Goal: Task Accomplishment & Management: Manage account settings

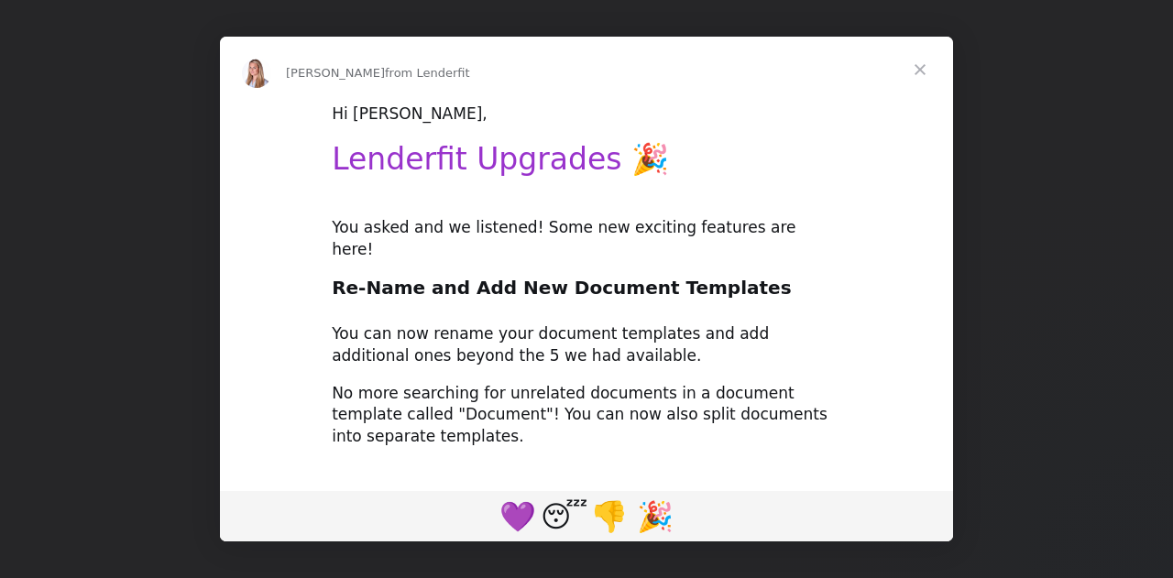
type input "[EMAIL_ADDRESS][DOMAIN_NAME]"
click at [920, 70] on span "Close" at bounding box center [920, 70] width 66 height 66
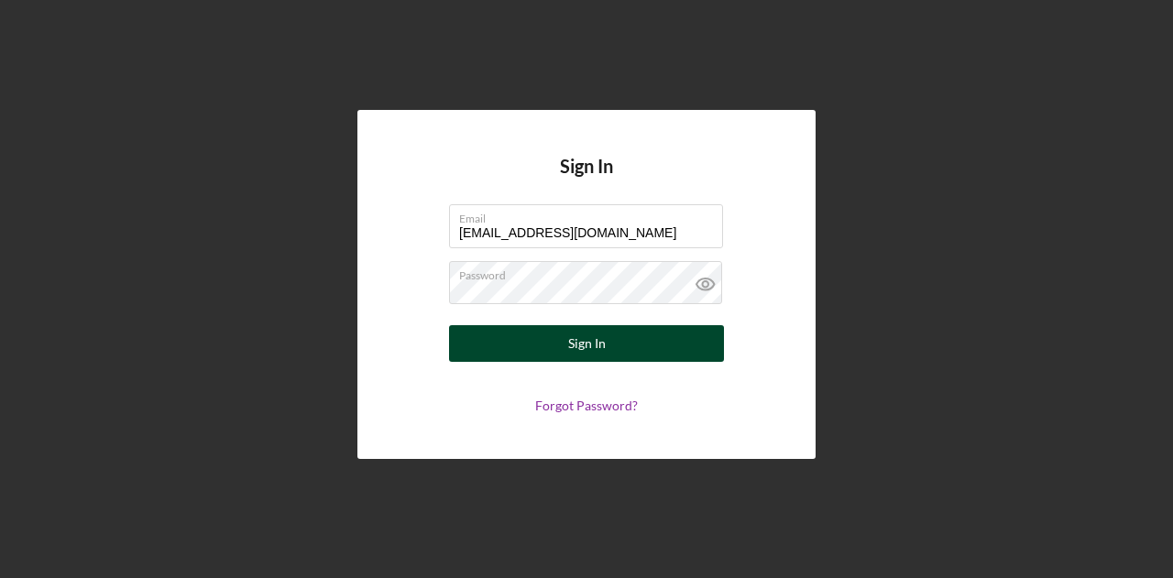
click at [506, 354] on button "Sign In" at bounding box center [586, 343] width 275 height 37
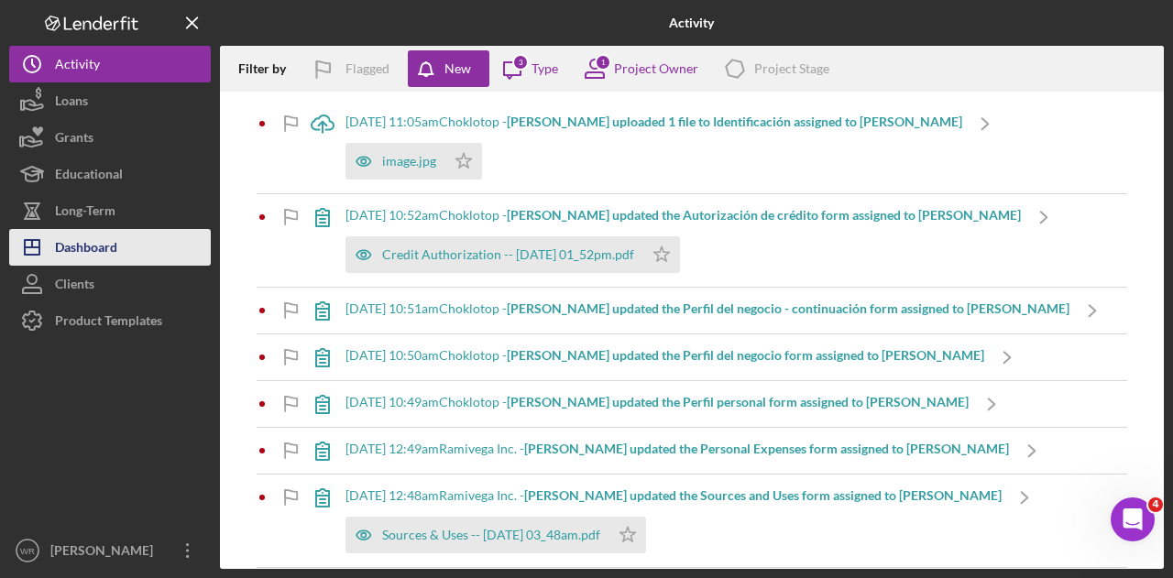
click at [159, 237] on button "Icon/Dashboard Dashboard" at bounding box center [110, 247] width 202 height 37
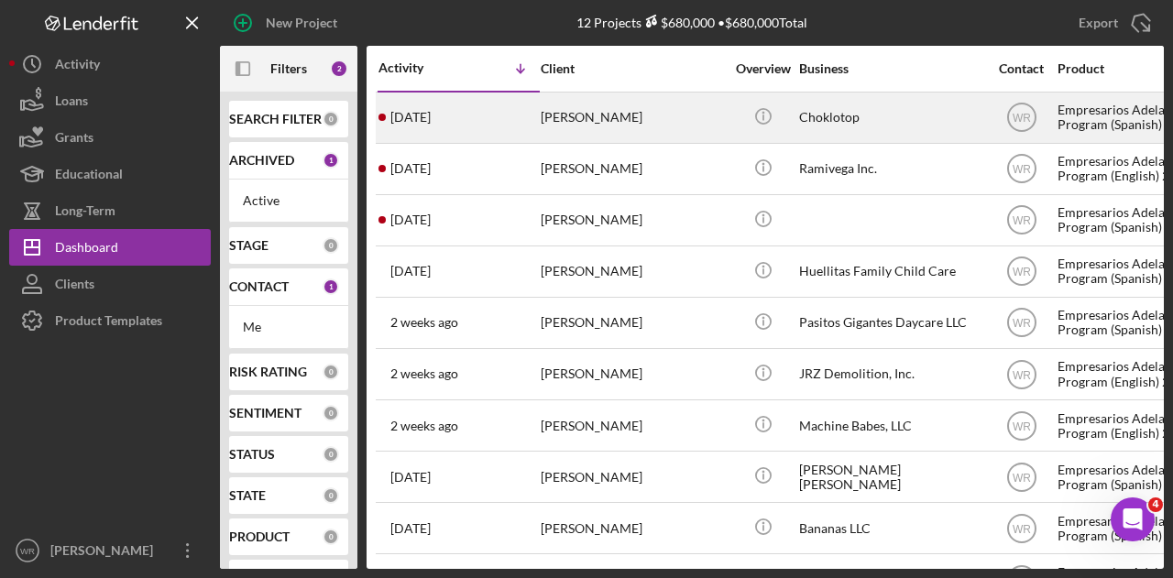
click at [646, 118] on div "[PERSON_NAME]" at bounding box center [631, 117] width 183 height 49
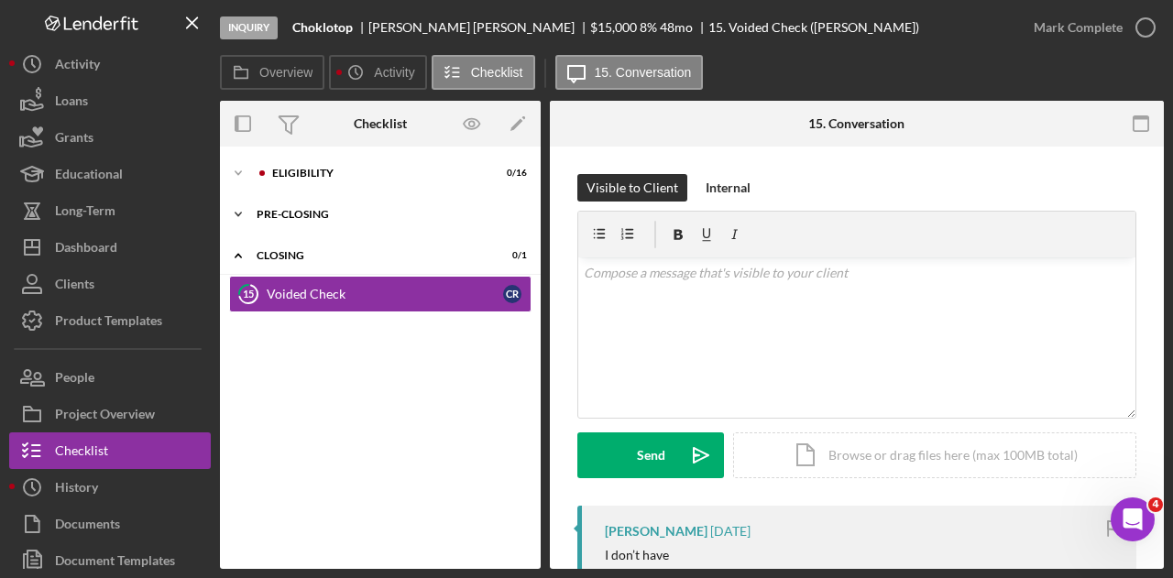
click at [229, 223] on icon "Icon/Expander" at bounding box center [238, 214] width 37 height 37
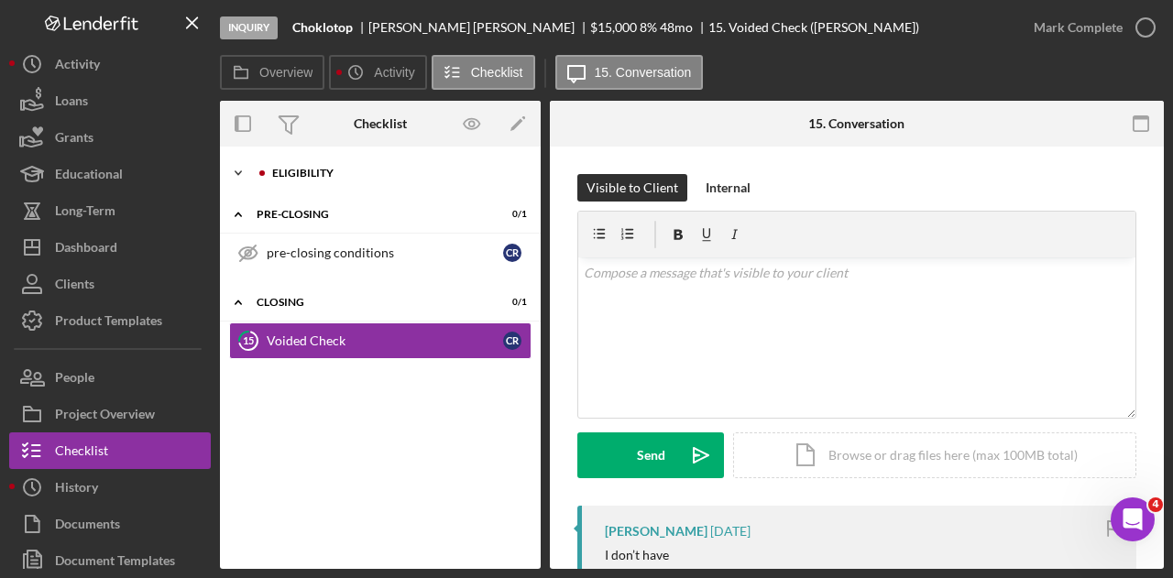
click at [240, 175] on icon "Icon/Expander" at bounding box center [238, 173] width 37 height 37
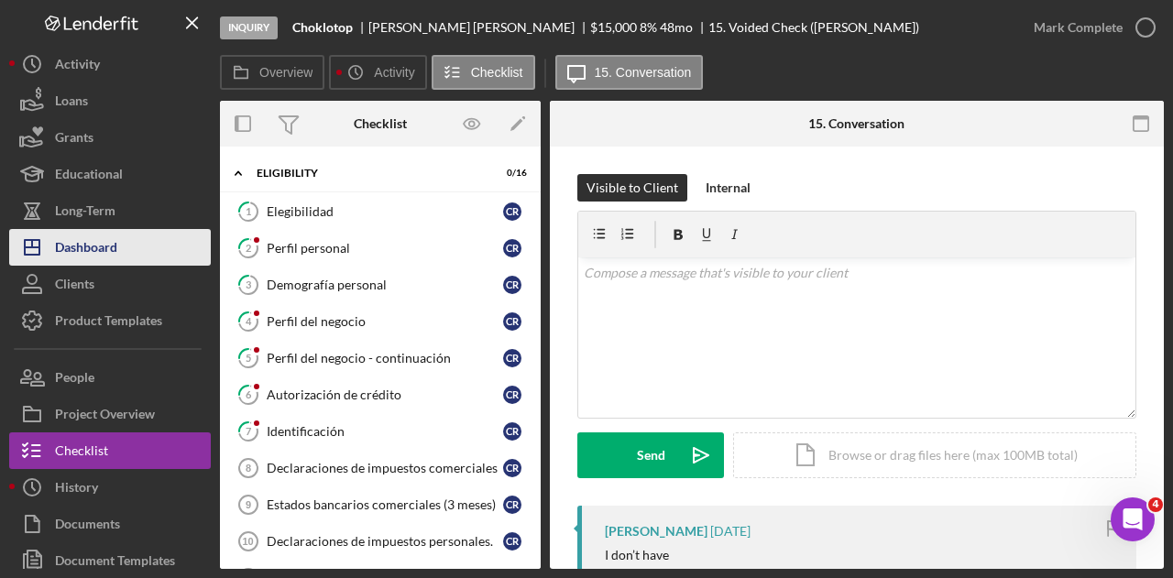
click at [100, 241] on div "Dashboard" at bounding box center [86, 249] width 62 height 41
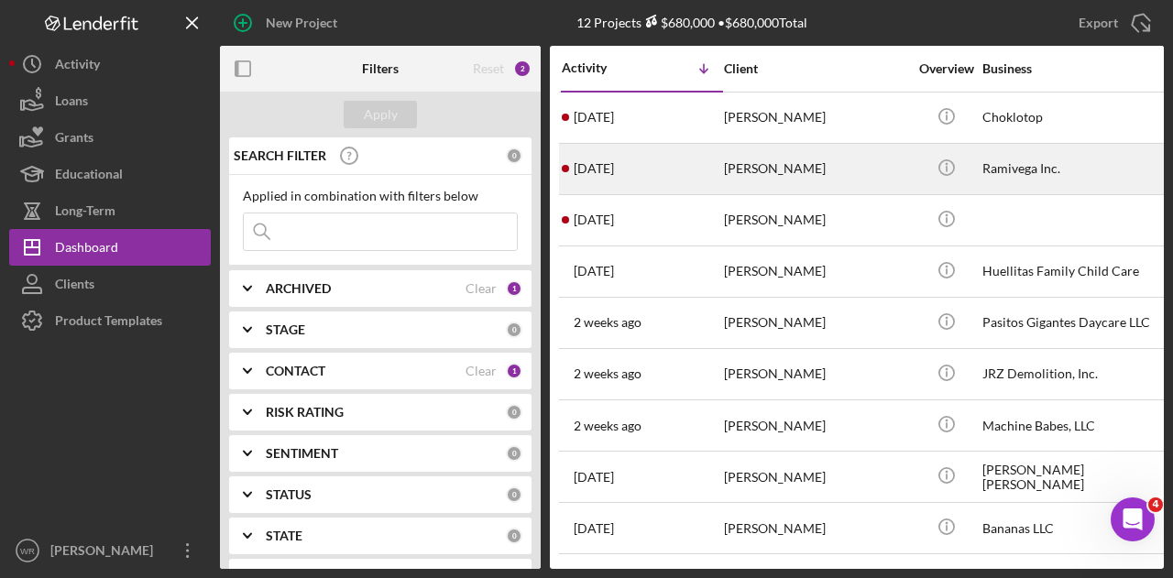
click at [742, 166] on div "[PERSON_NAME]" at bounding box center [815, 169] width 183 height 49
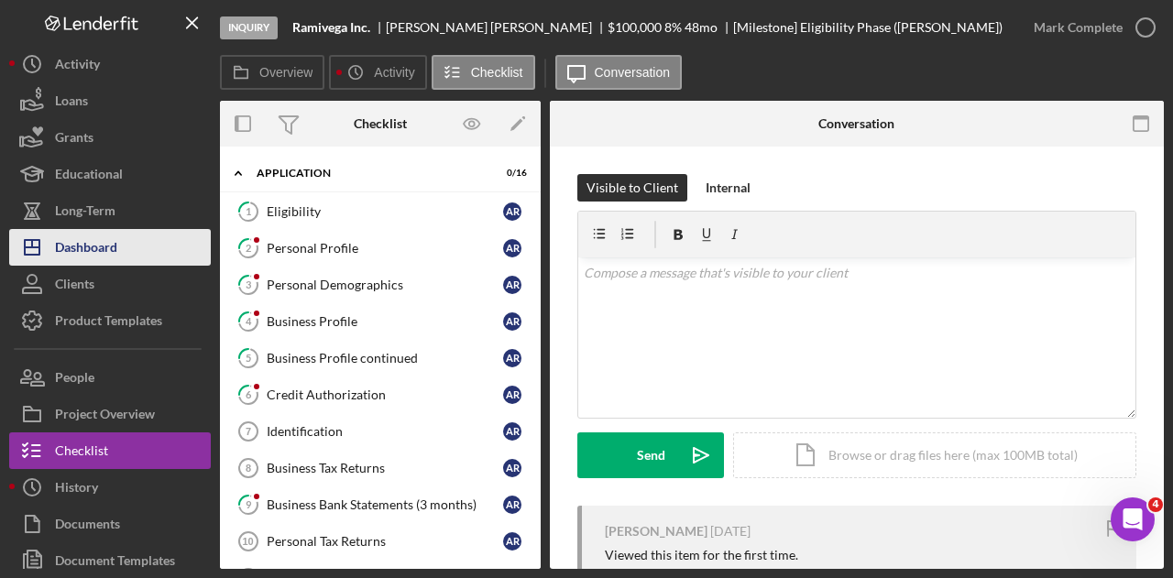
click at [136, 252] on button "Icon/Dashboard Dashboard" at bounding box center [110, 247] width 202 height 37
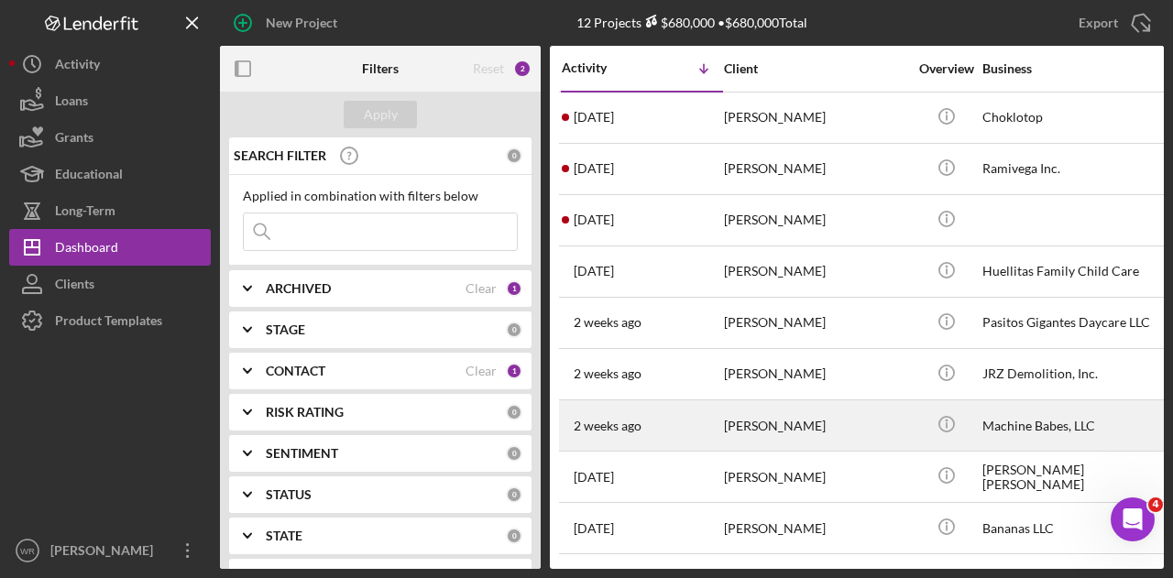
scroll to position [155, 0]
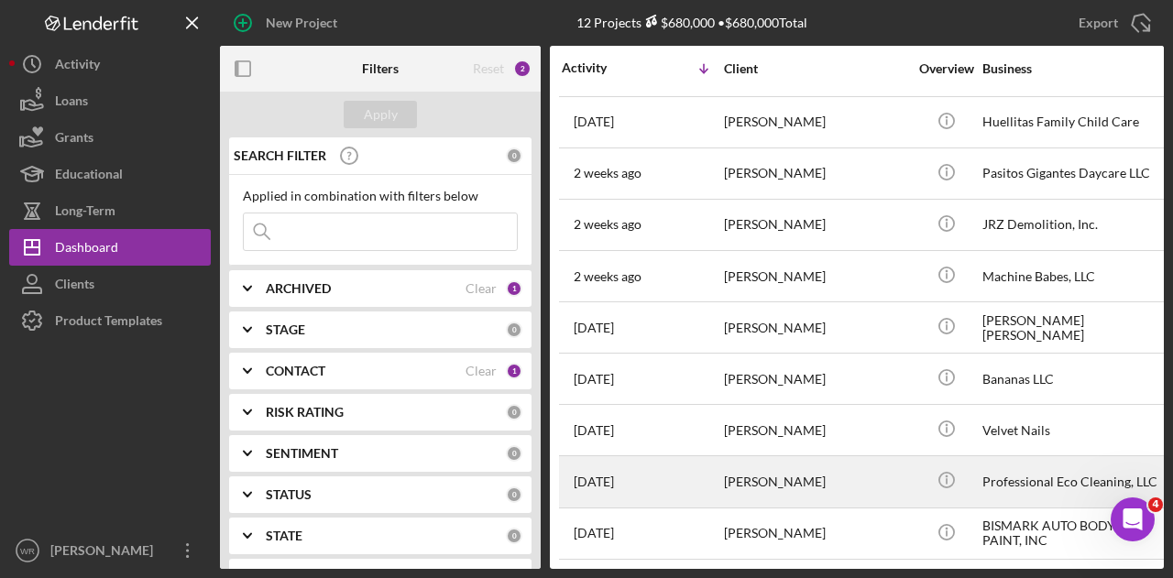
click at [717, 470] on div "[DATE] [PERSON_NAME]" at bounding box center [642, 481] width 160 height 49
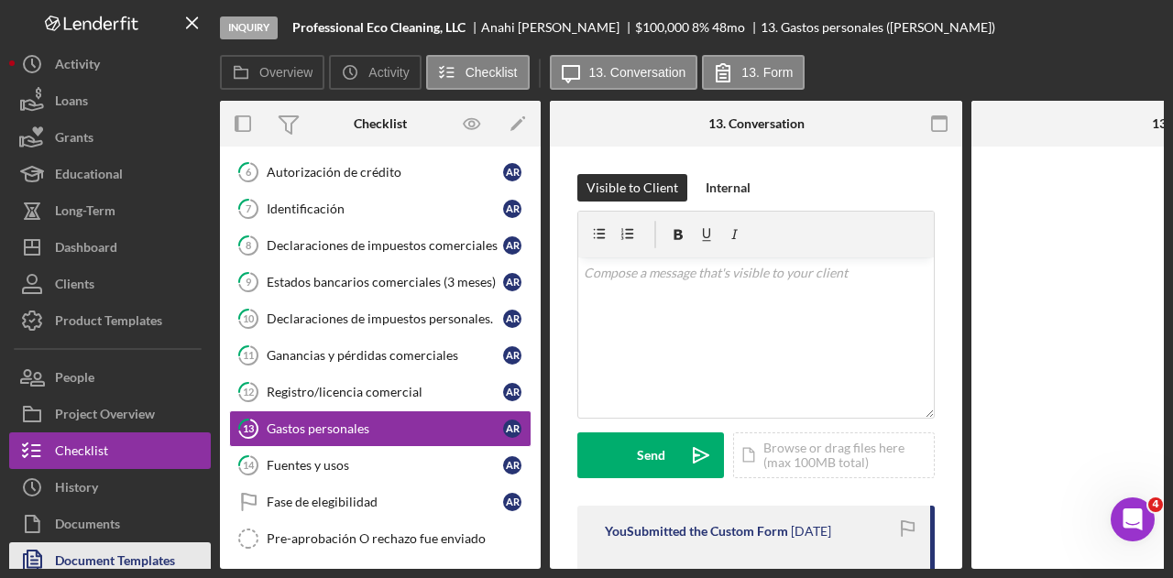
scroll to position [284, 0]
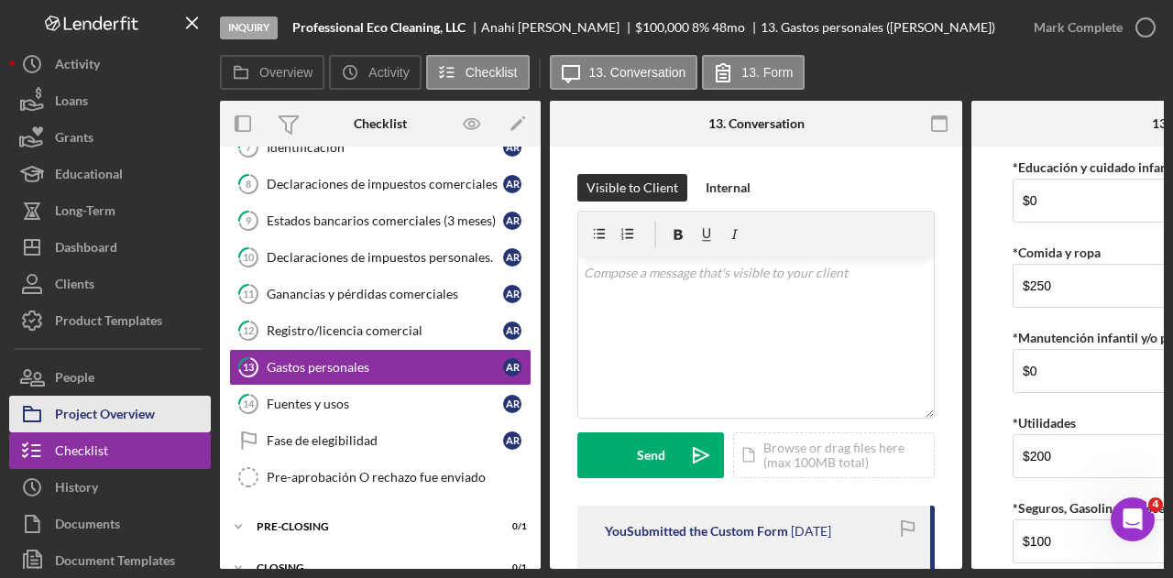
click at [132, 408] on div "Project Overview" at bounding box center [105, 416] width 100 height 41
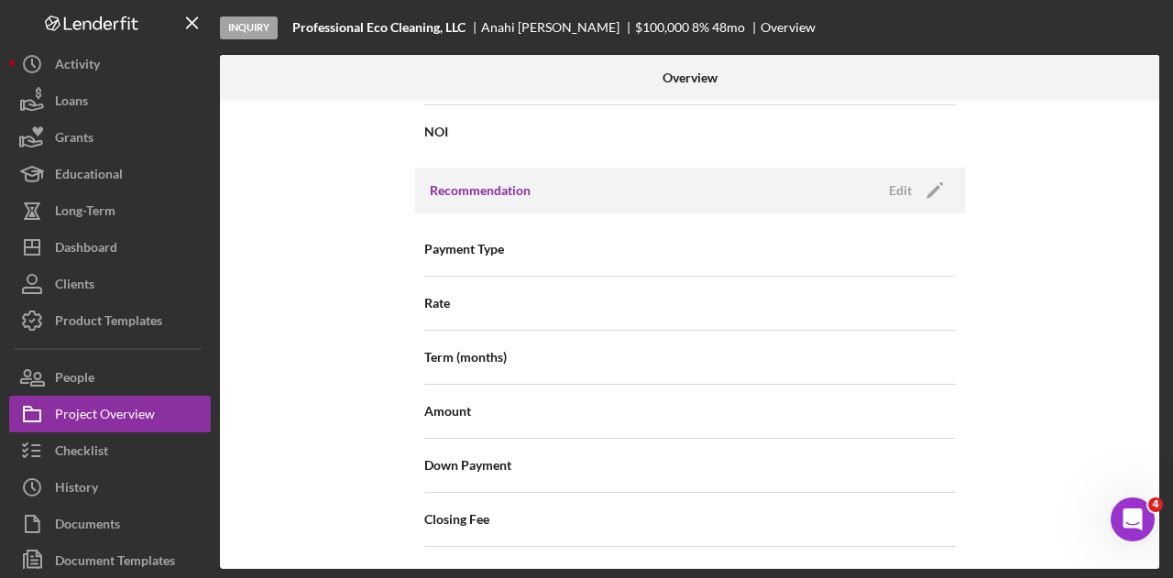
scroll to position [2112, 0]
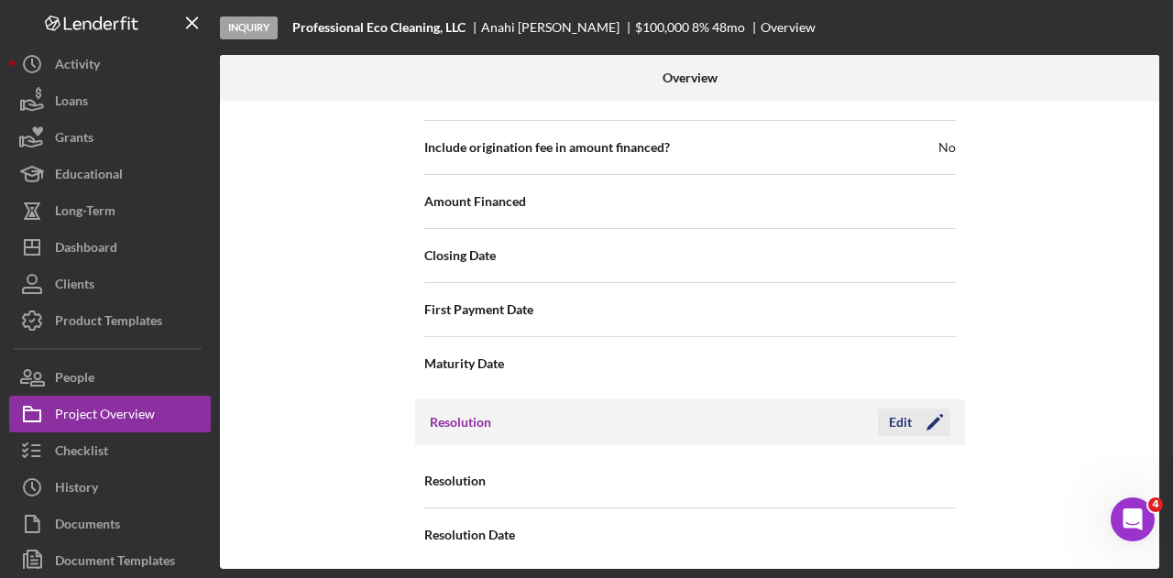
click at [942, 406] on icon "Icon/Edit" at bounding box center [935, 422] width 46 height 46
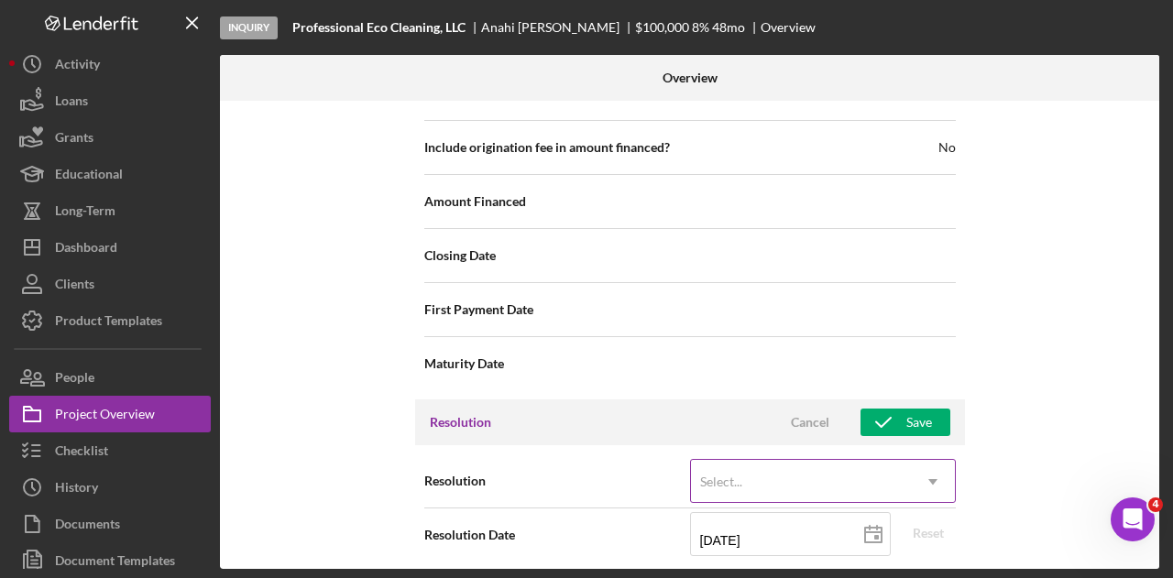
click at [806, 467] on div "Select..." at bounding box center [801, 482] width 220 height 42
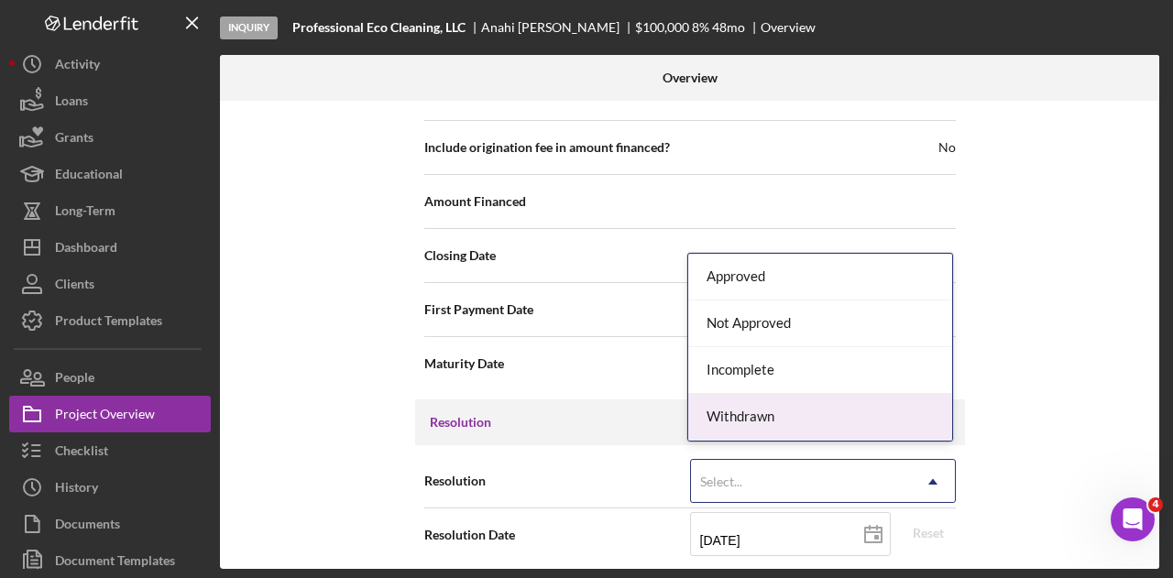
click at [802, 420] on div "Withdrawn" at bounding box center [820, 417] width 264 height 47
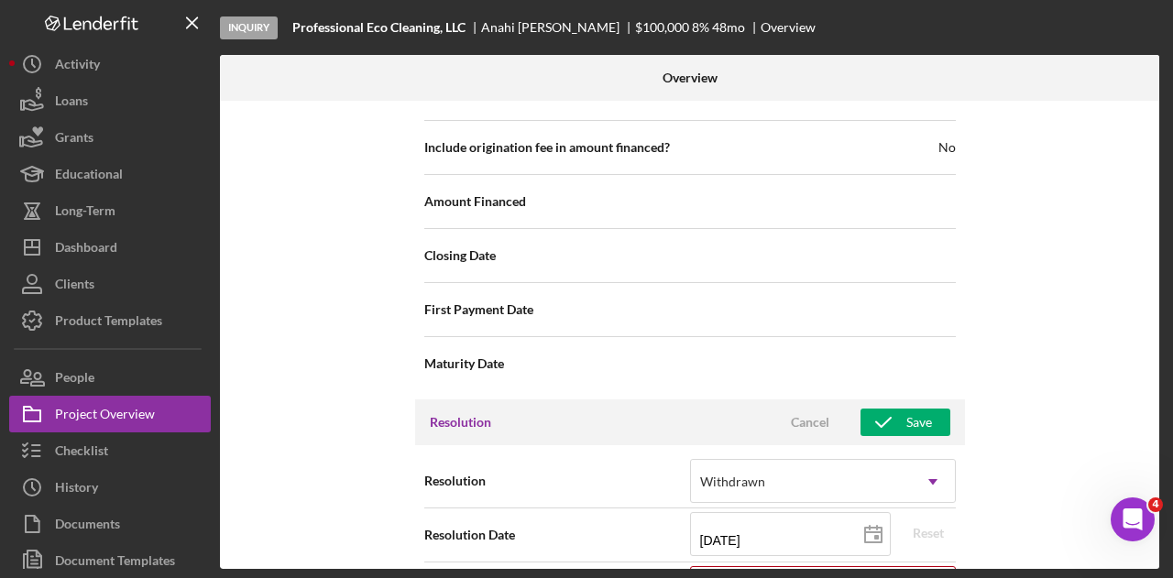
scroll to position [2228, 0]
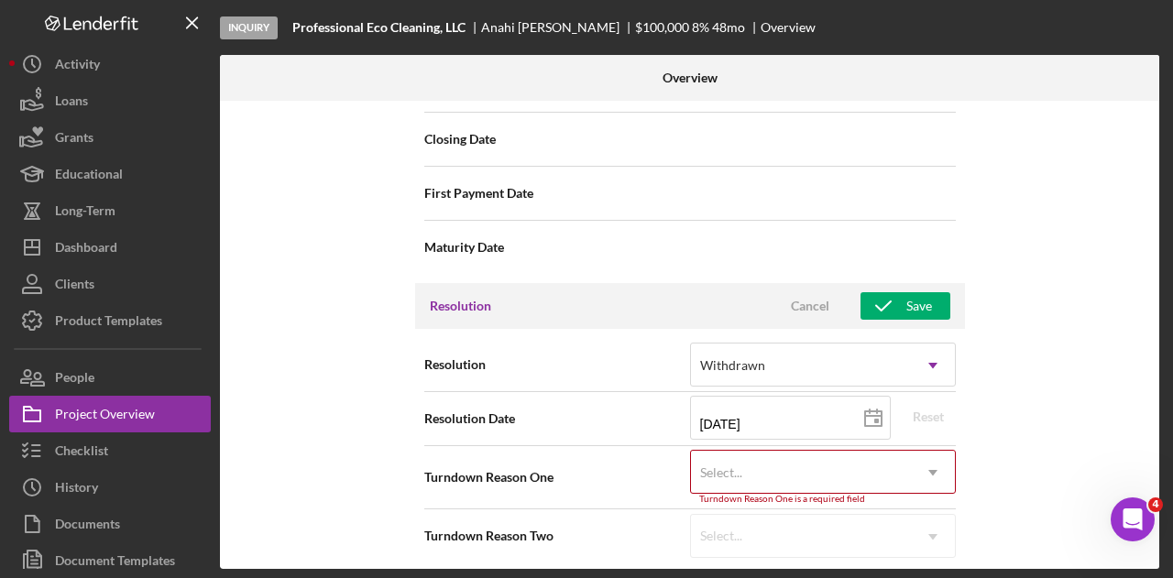
click at [783, 468] on div "Select..." at bounding box center [801, 473] width 220 height 42
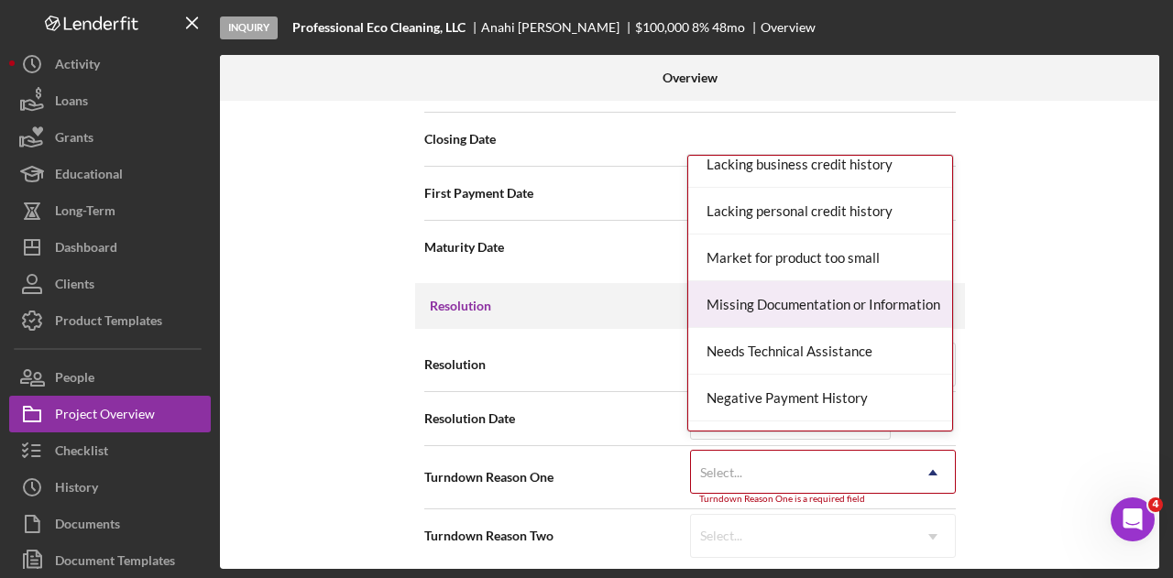
scroll to position [953, 0]
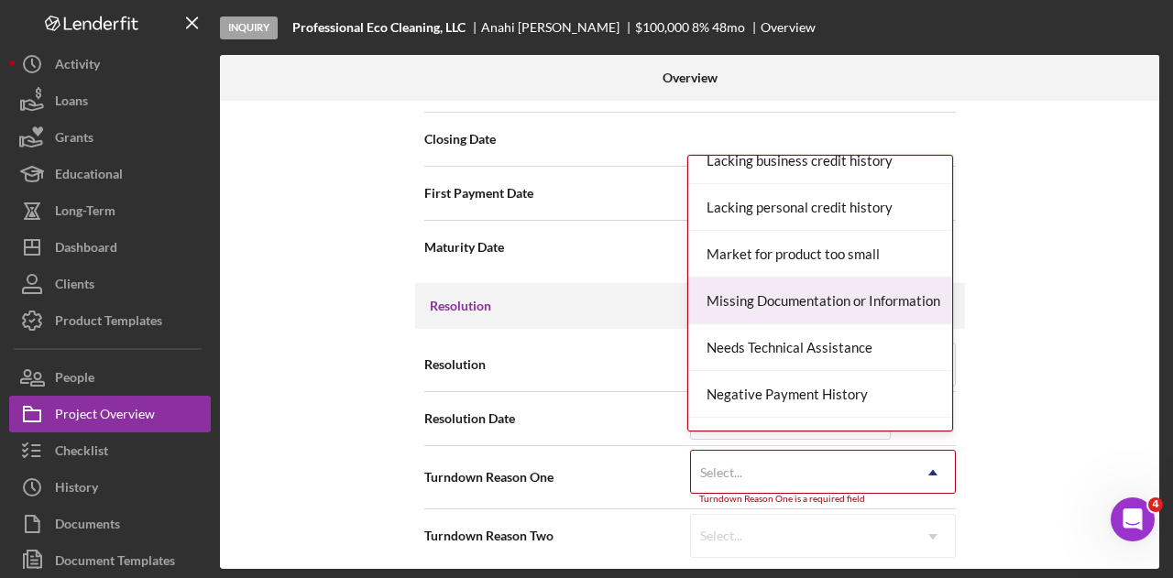
click at [815, 301] on div "Missing Documentation or Information" at bounding box center [820, 301] width 264 height 47
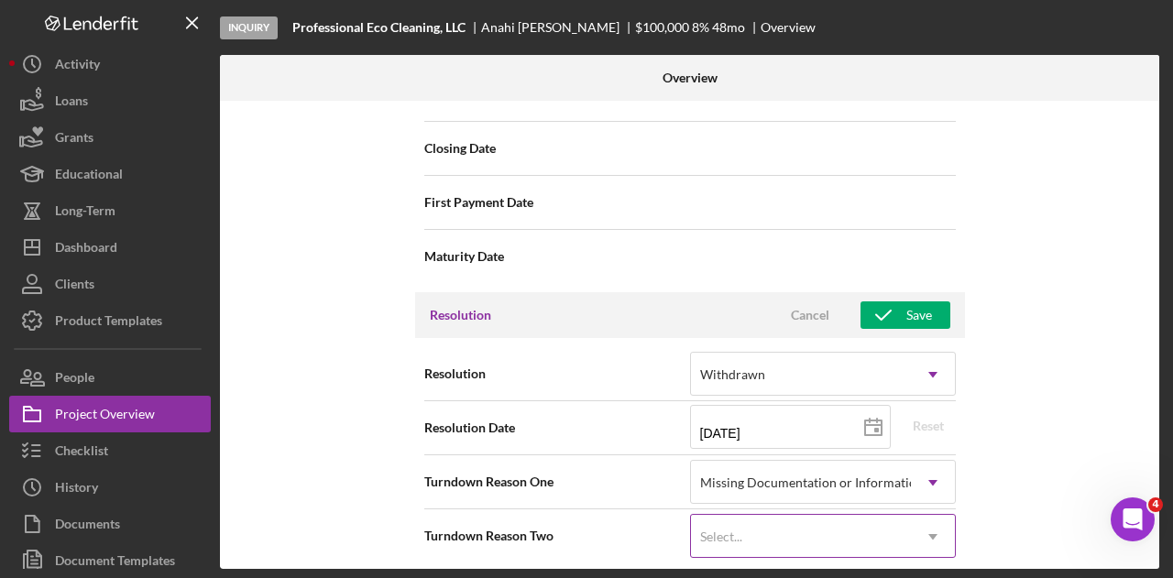
click at [777, 526] on div "Select..." at bounding box center [801, 537] width 220 height 42
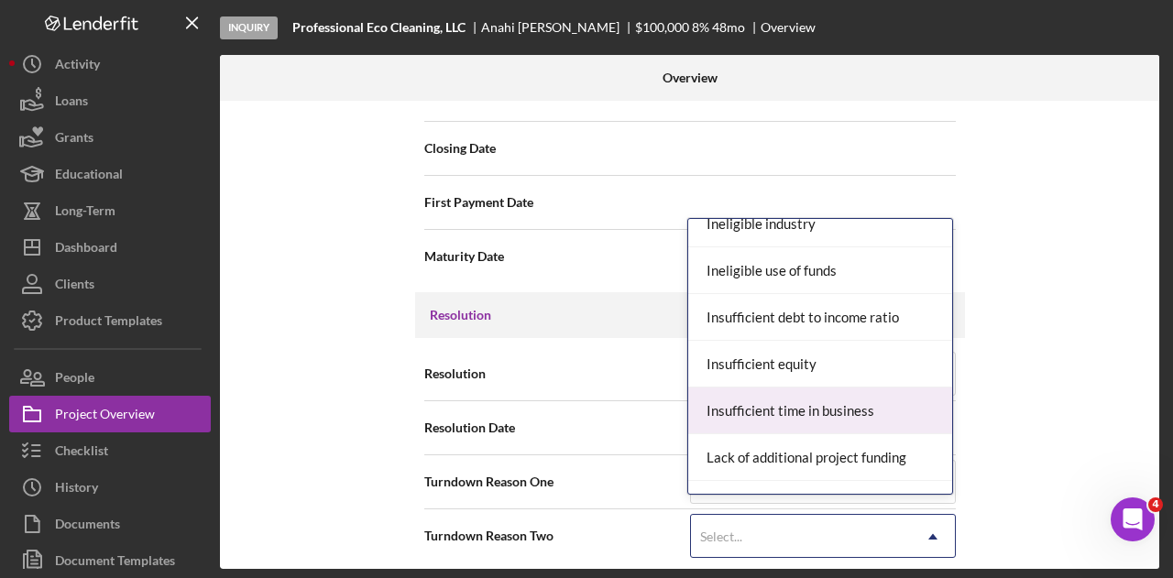
scroll to position [675, 0]
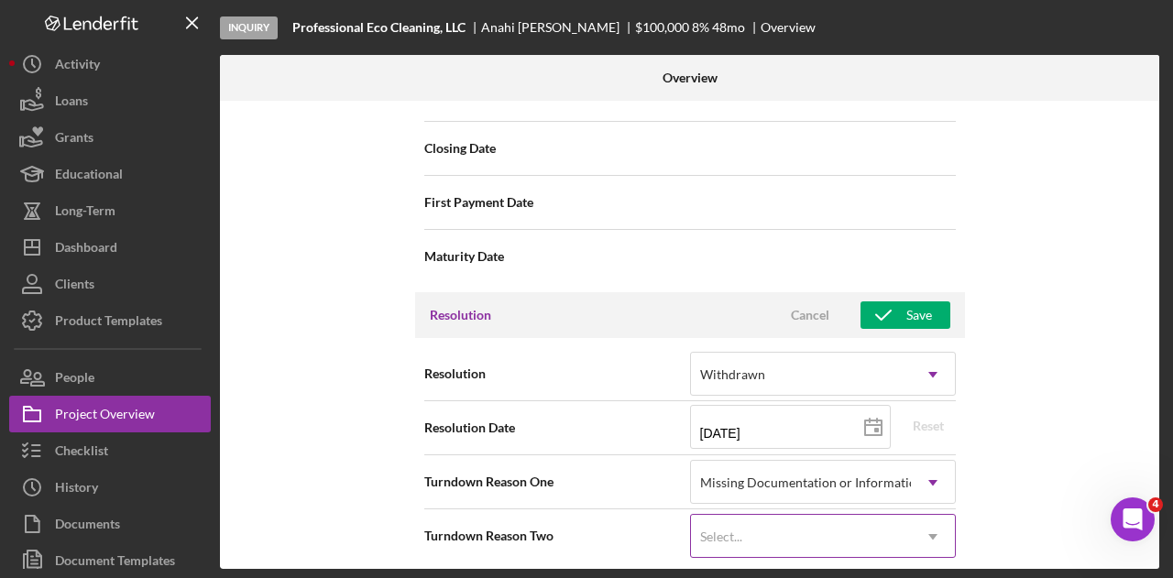
click at [786, 527] on div "Select..." at bounding box center [801, 537] width 220 height 42
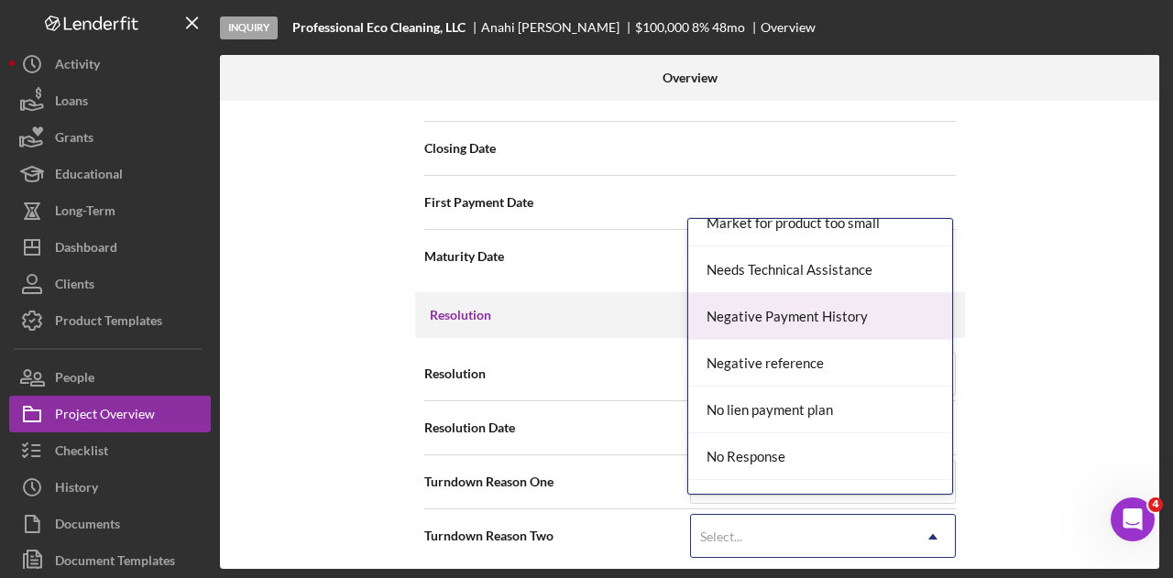
scroll to position [1144, 0]
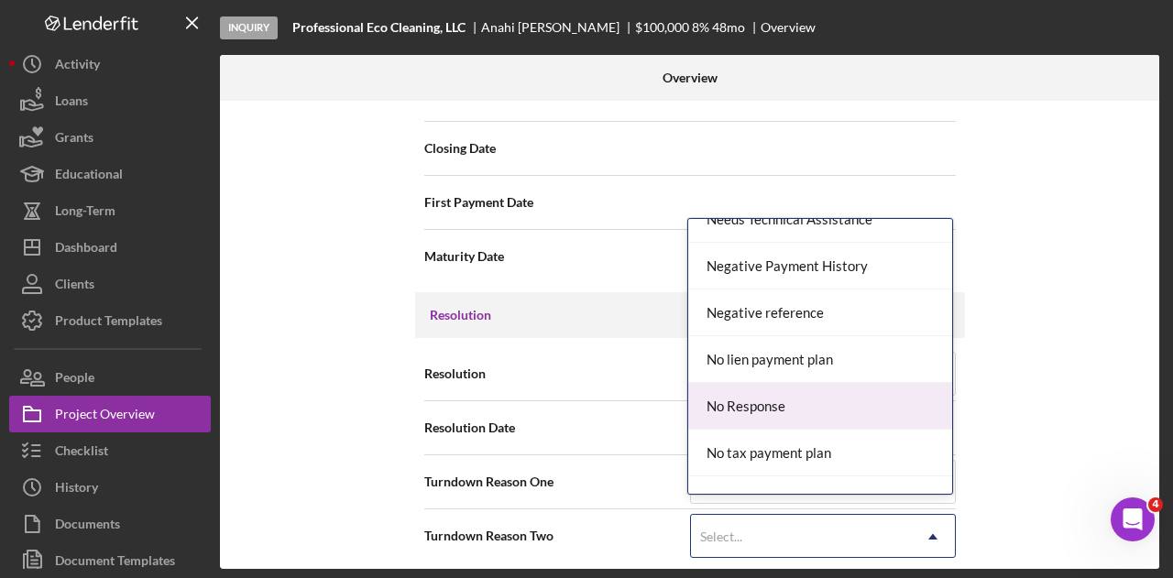
click at [799, 398] on div "No Response" at bounding box center [820, 406] width 264 height 47
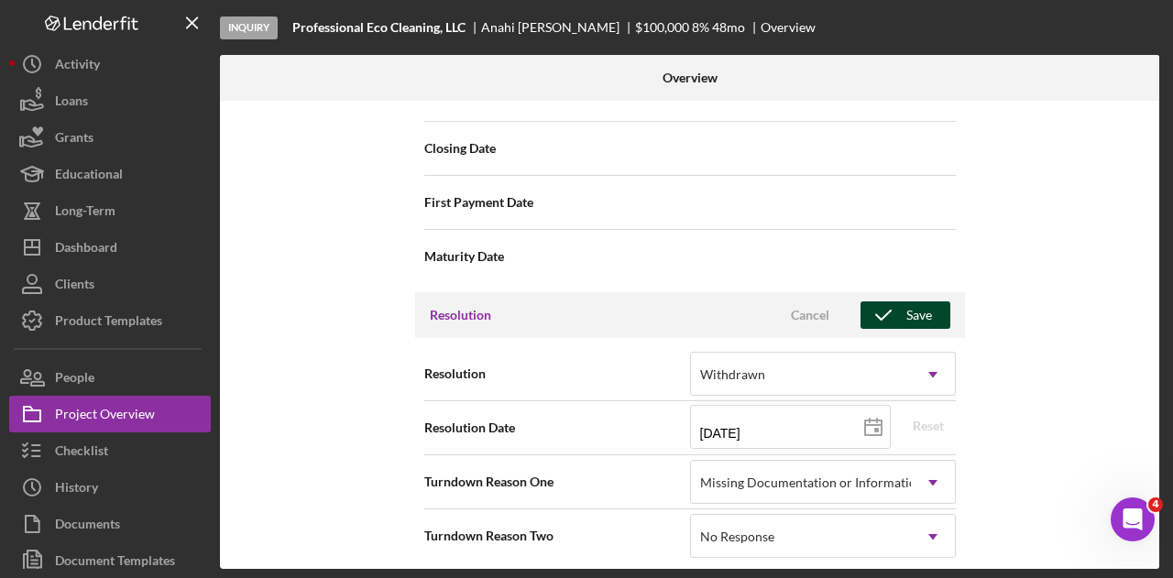
click at [925, 311] on div "Save" at bounding box center [919, 314] width 26 height 27
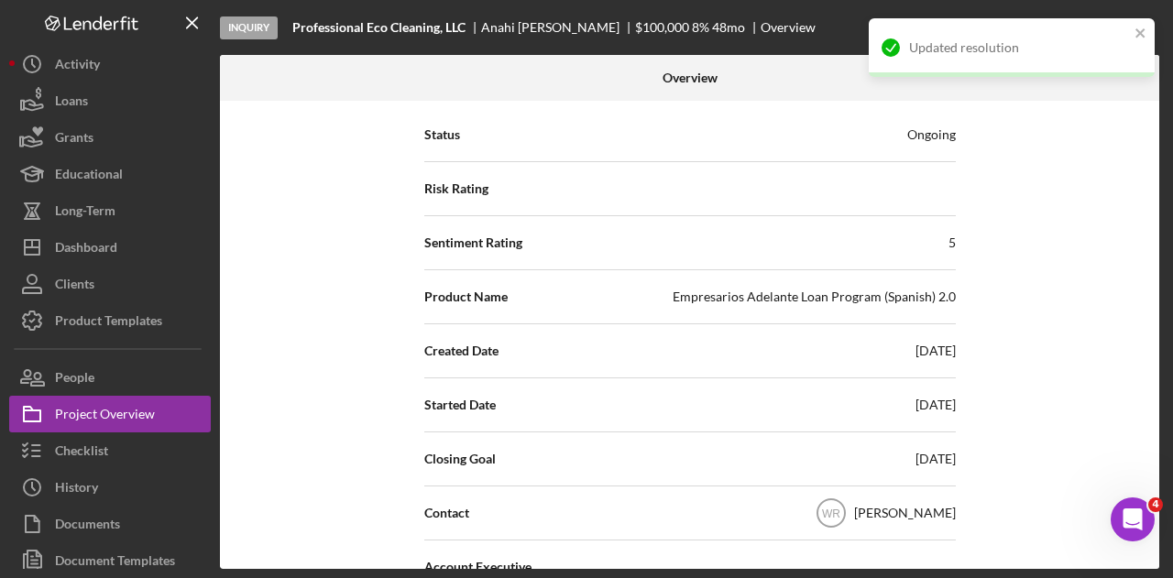
scroll to position [0, 0]
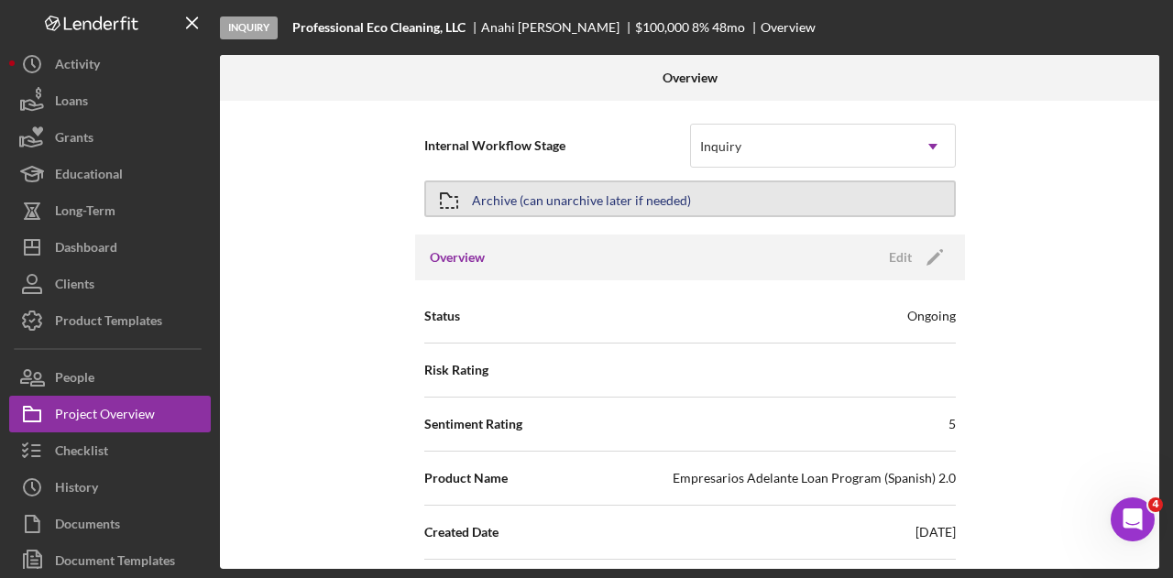
click at [628, 187] on div "Archive (can unarchive later if needed)" at bounding box center [581, 198] width 219 height 33
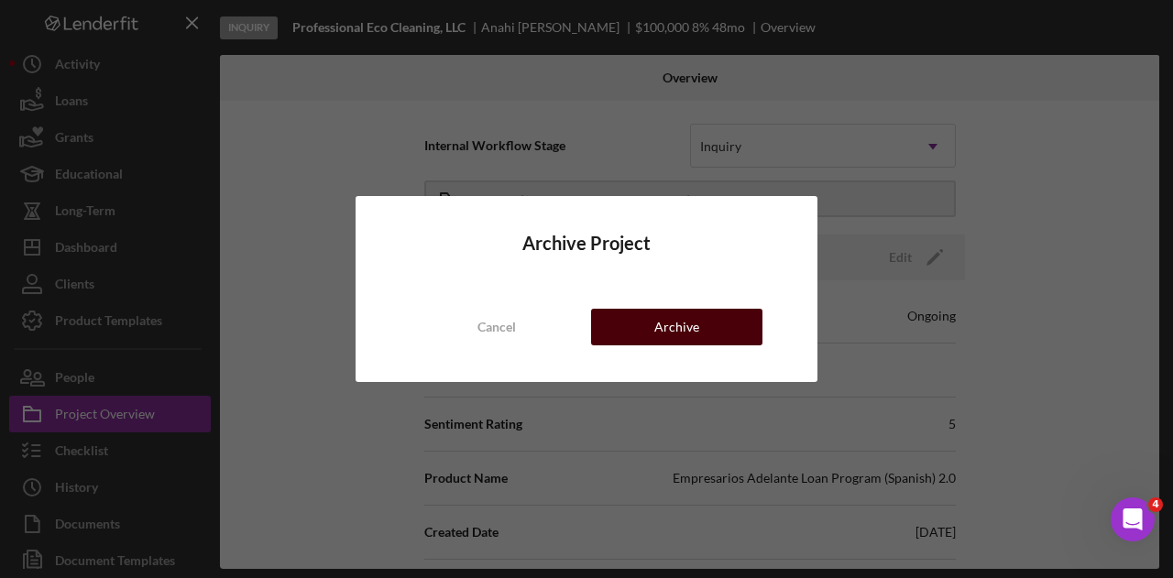
click at [665, 333] on div "Archive" at bounding box center [676, 327] width 45 height 37
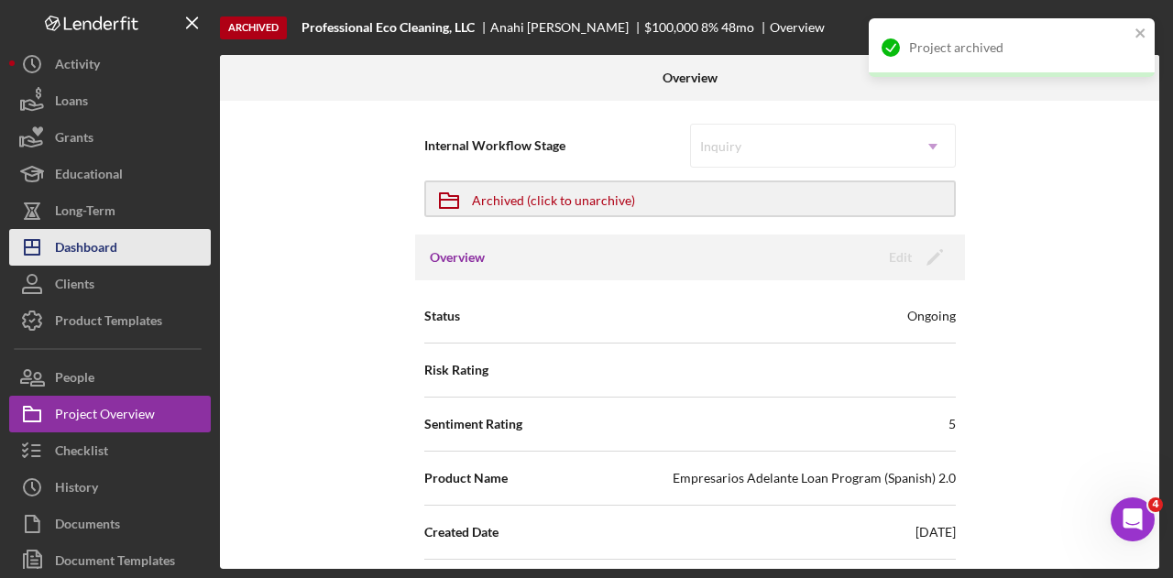
click at [140, 250] on button "Icon/Dashboard Dashboard" at bounding box center [110, 247] width 202 height 37
